Goal: Check status

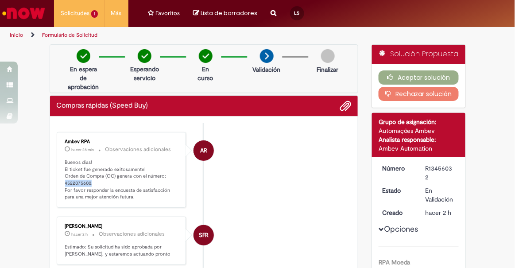
drag, startPoint x: 88, startPoint y: 181, endPoint x: 56, endPoint y: 181, distance: 31.4
click at [59, 181] on div "Ambev RPA hacer 28 min hacer 28 minutos Observaciones adicionales Buenos días! …" at bounding box center [121, 170] width 124 height 70
copy p "4522075600"
click at [73, 181] on p "Buenos días! El ticket fue generado exitosamente! Orden de Compra (OC) genera c…" at bounding box center [122, 180] width 114 height 42
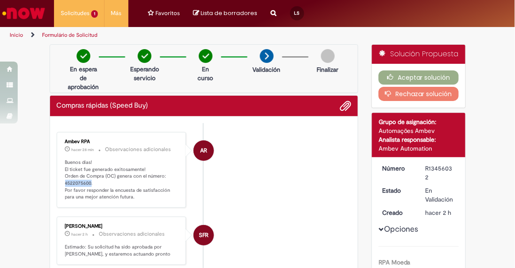
click at [73, 181] on p "Buenos días! El ticket fue generado exitosamente! Orden de Compra (OC) genera c…" at bounding box center [122, 180] width 114 height 42
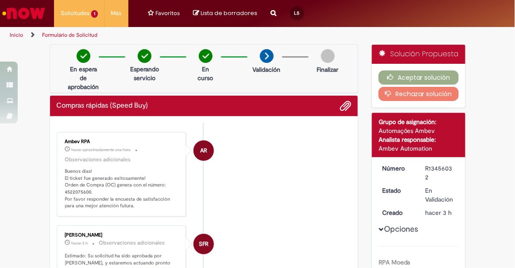
click at [237, 239] on li "SFR [PERSON_NAME] hacer 2 h hacer 2 horas Observaciones adicionales Estimado: S…" at bounding box center [204, 249] width 295 height 48
